Goal: Check status: Check status

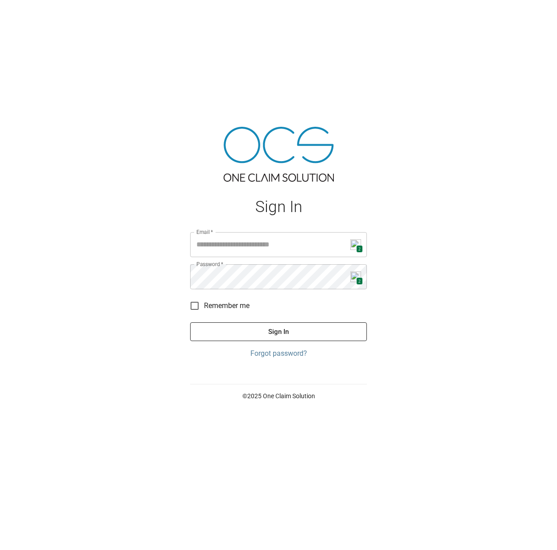
type input "**********"
click at [254, 331] on button "Sign In" at bounding box center [278, 331] width 177 height 19
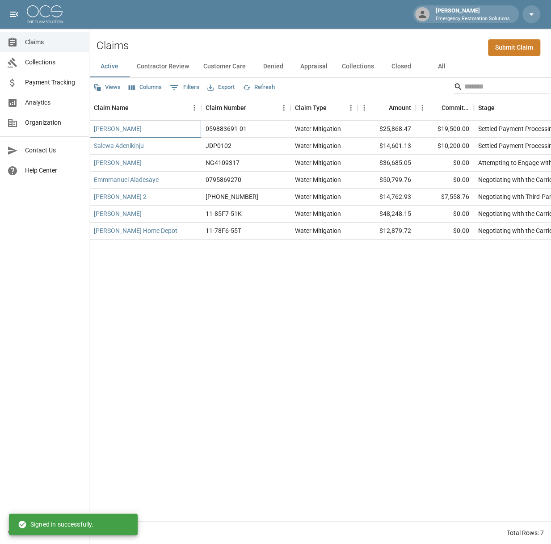
click at [141, 127] on div "[PERSON_NAME]" at bounding box center [145, 129] width 112 height 17
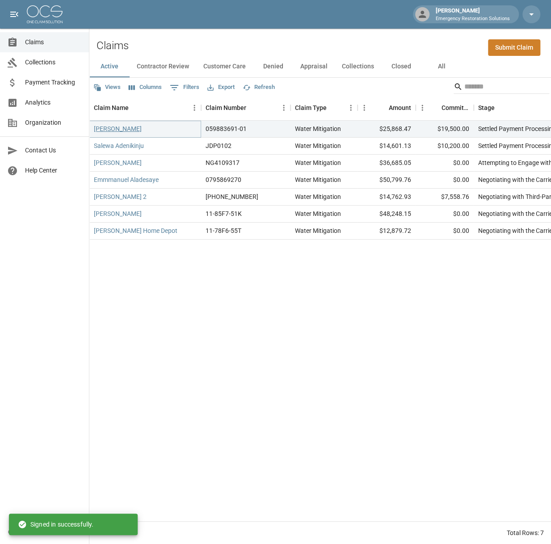
click at [126, 130] on link "[PERSON_NAME]" at bounding box center [118, 128] width 48 height 9
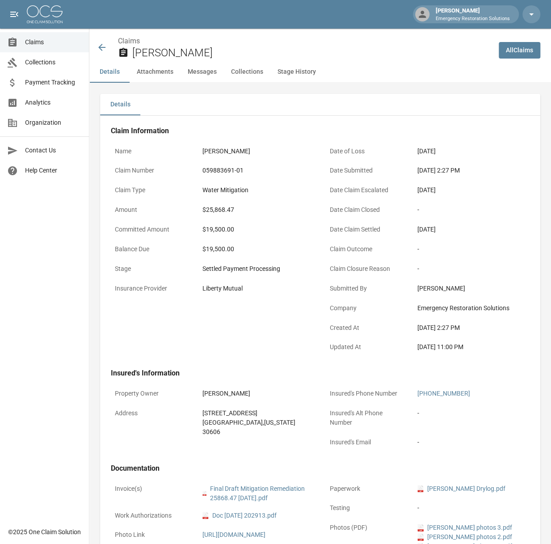
click at [169, 243] on p "Balance Due" at bounding box center [151, 248] width 80 height 17
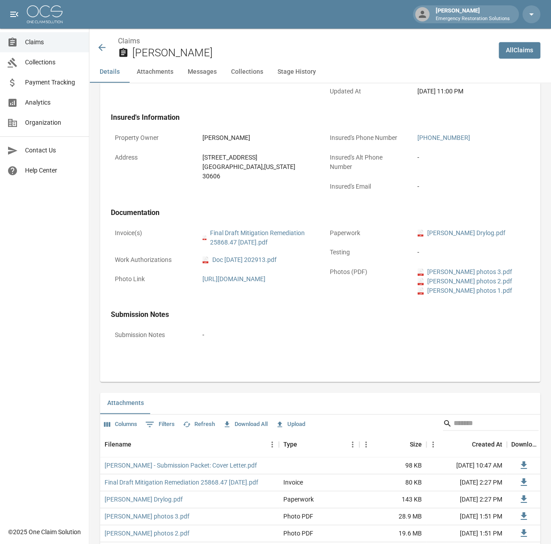
scroll to position [268, 0]
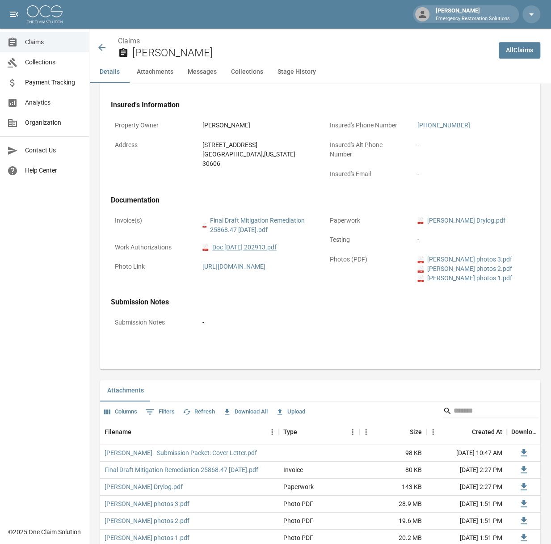
click at [245, 248] on link "pdf Doc [DATE] 202913.pdf" at bounding box center [239, 247] width 74 height 9
click at [182, 168] on div "Property Owner [PERSON_NAME] Address [STREET_ADDRESS][US_STATE]" at bounding box center [207, 145] width 215 height 79
